Goal: Information Seeking & Learning: Learn about a topic

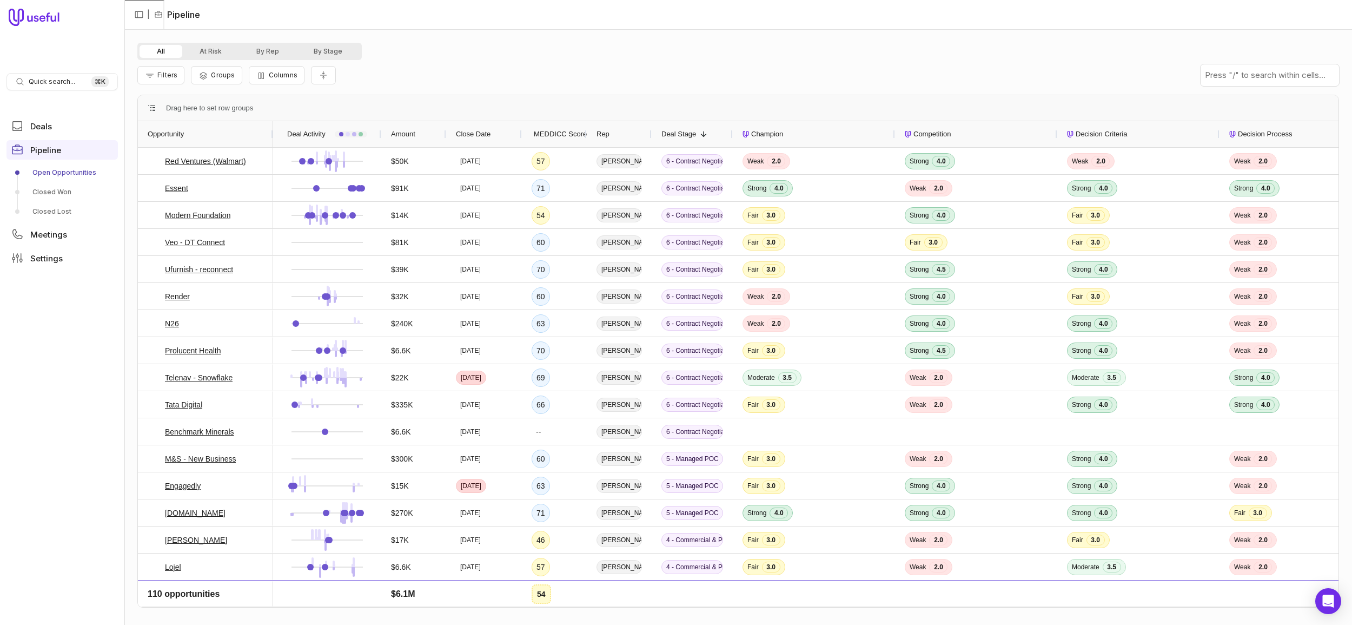
click at [638, 132] on div "Rep" at bounding box center [619, 134] width 45 height 21
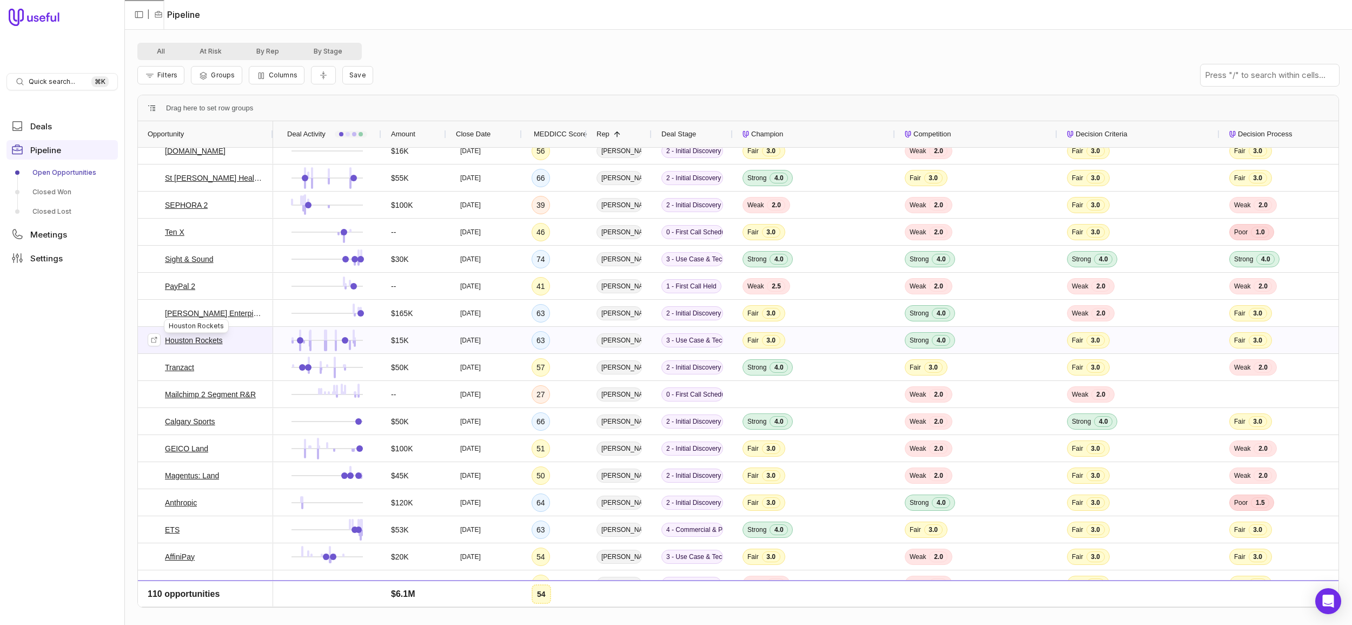
click at [190, 340] on link "Houston Rockets" at bounding box center [194, 340] width 58 height 13
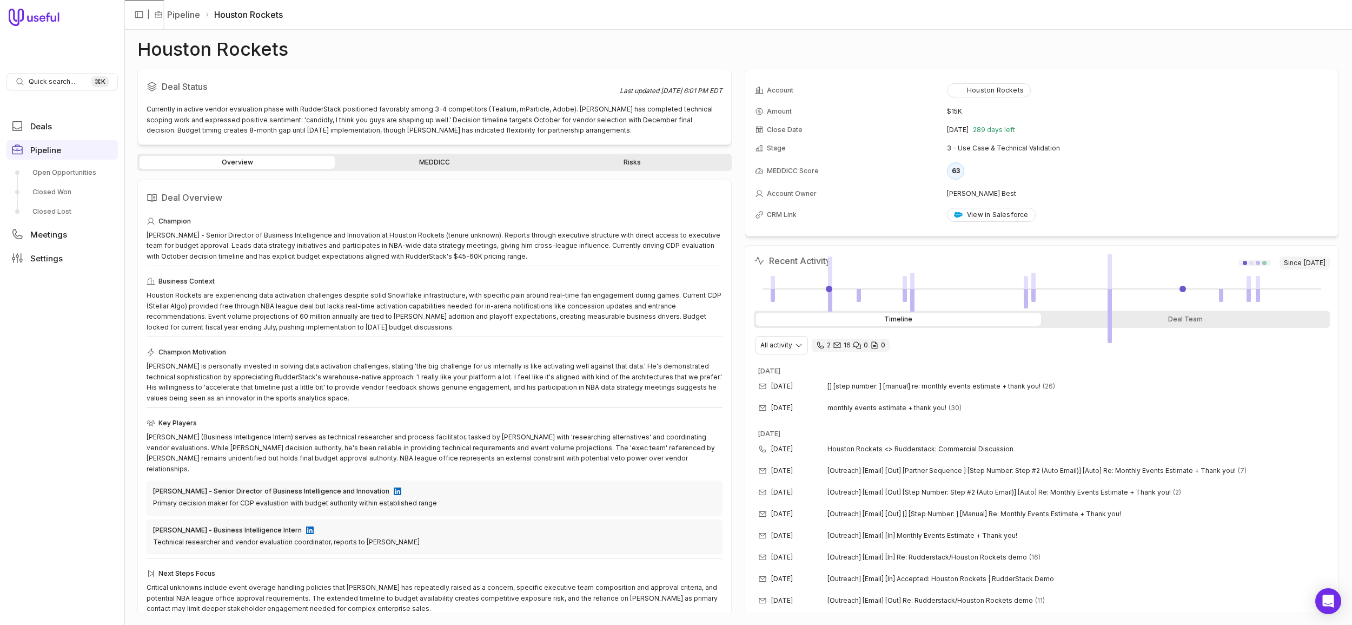
scroll to position [1, 0]
click at [422, 163] on link "MEDDICC" at bounding box center [434, 162] width 195 height 13
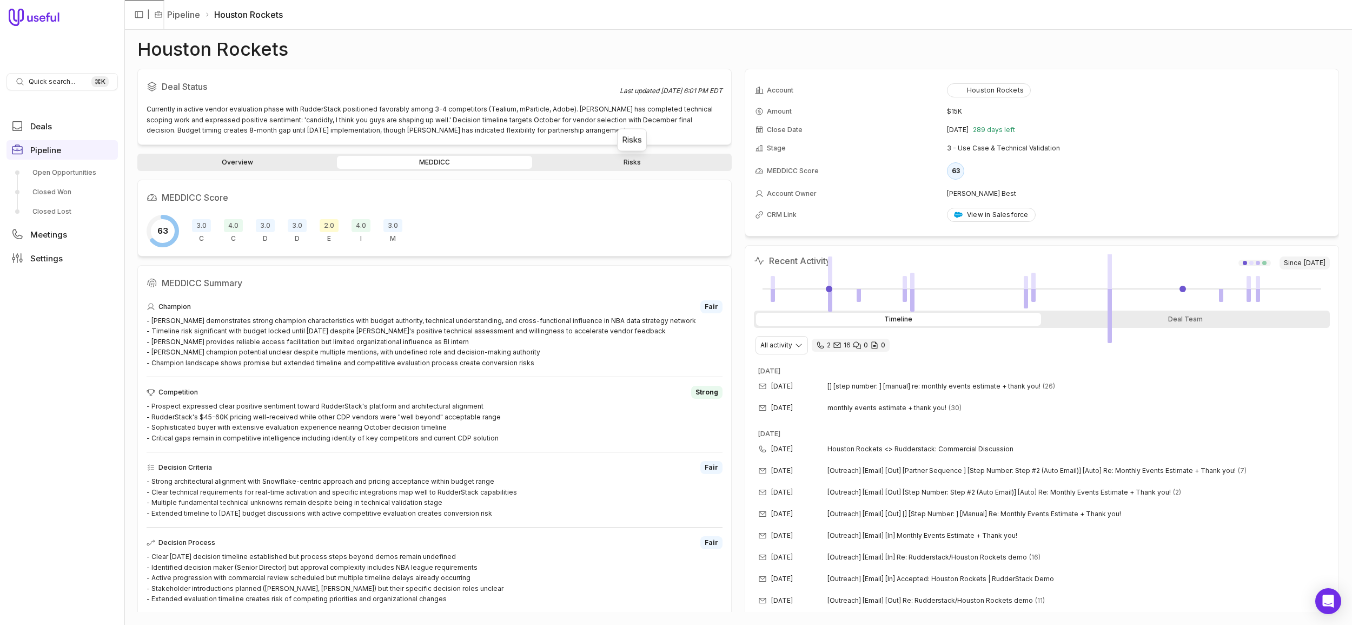
click at [625, 157] on link "Risks" at bounding box center [631, 162] width 195 height 13
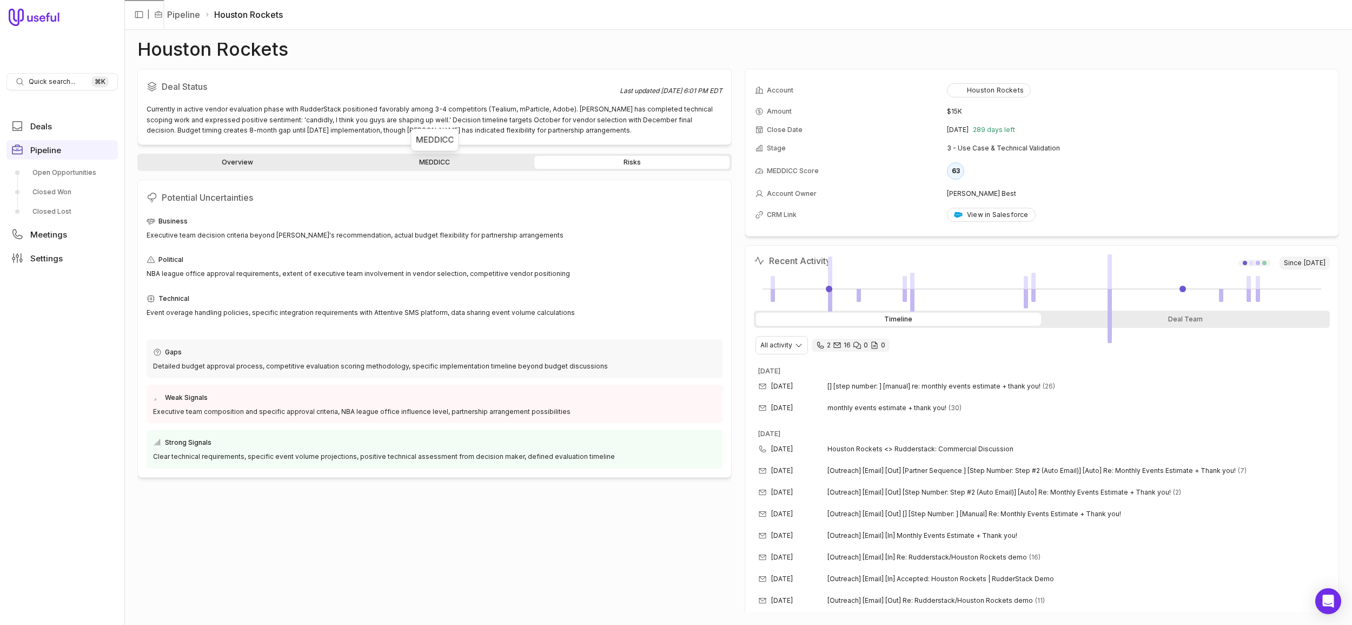
click at [453, 160] on link "MEDDICC" at bounding box center [434, 162] width 195 height 13
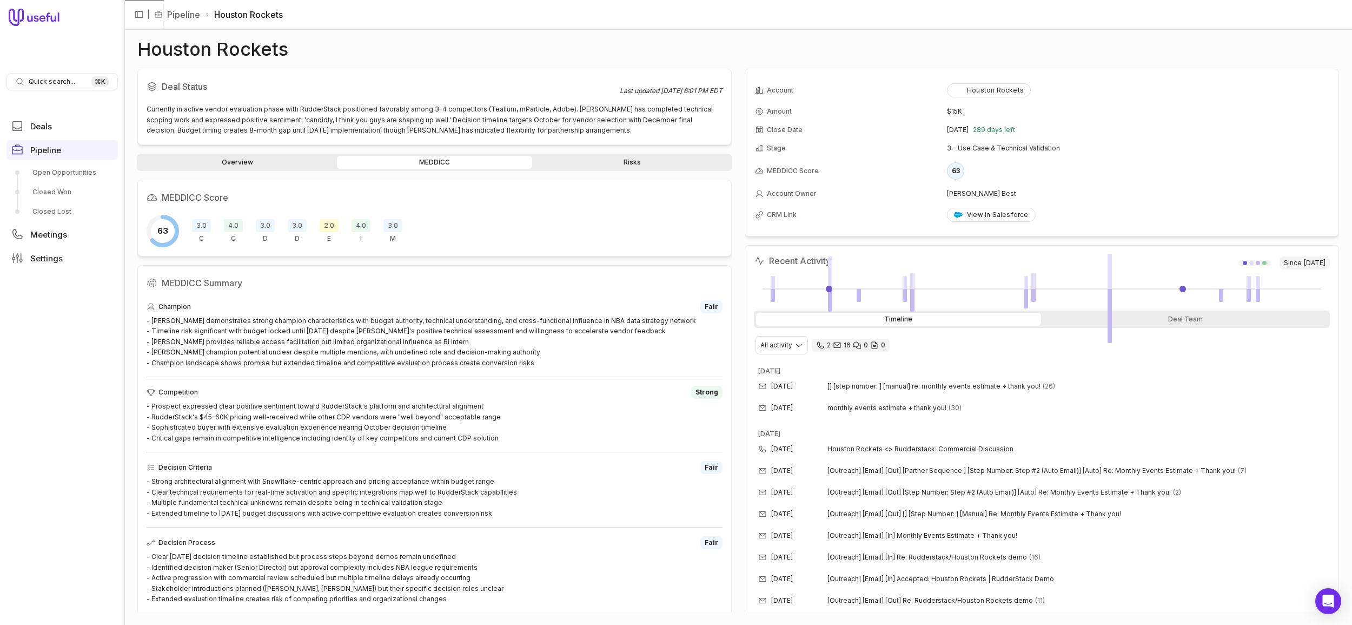
click at [264, 164] on link "Overview" at bounding box center [237, 162] width 195 height 13
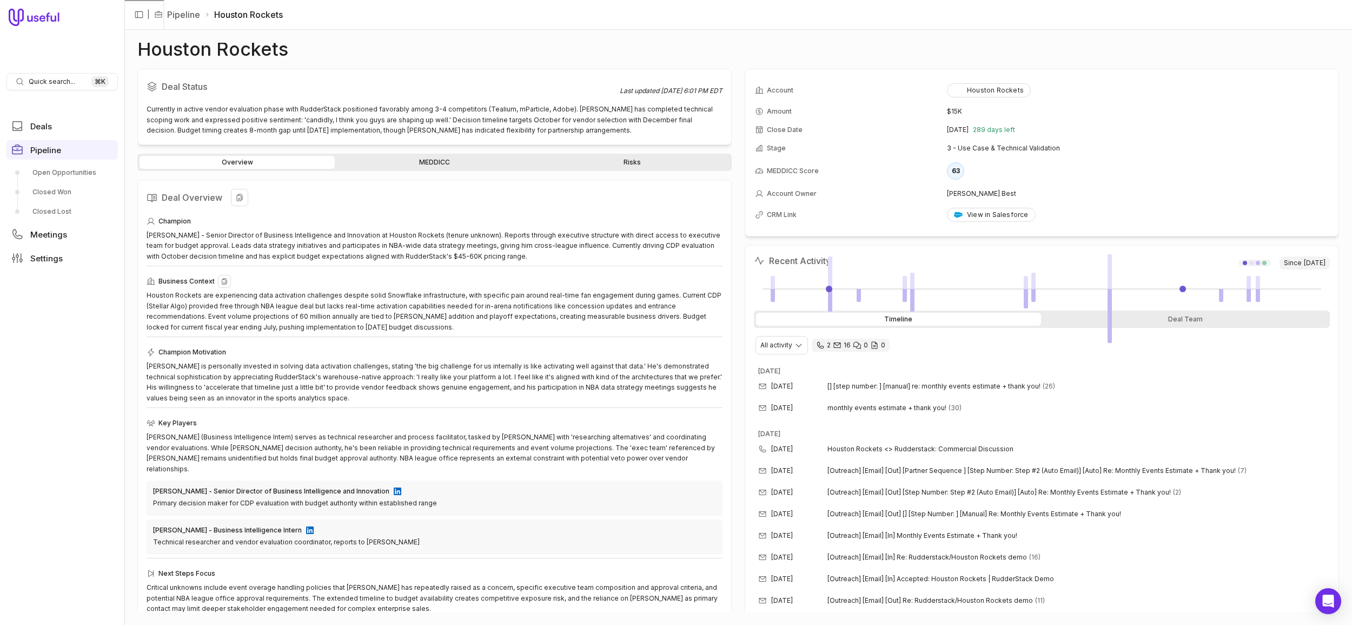
scroll to position [1, 0]
click at [235, 191] on button at bounding box center [239, 196] width 17 height 17
